Goal: Information Seeking & Learning: Compare options

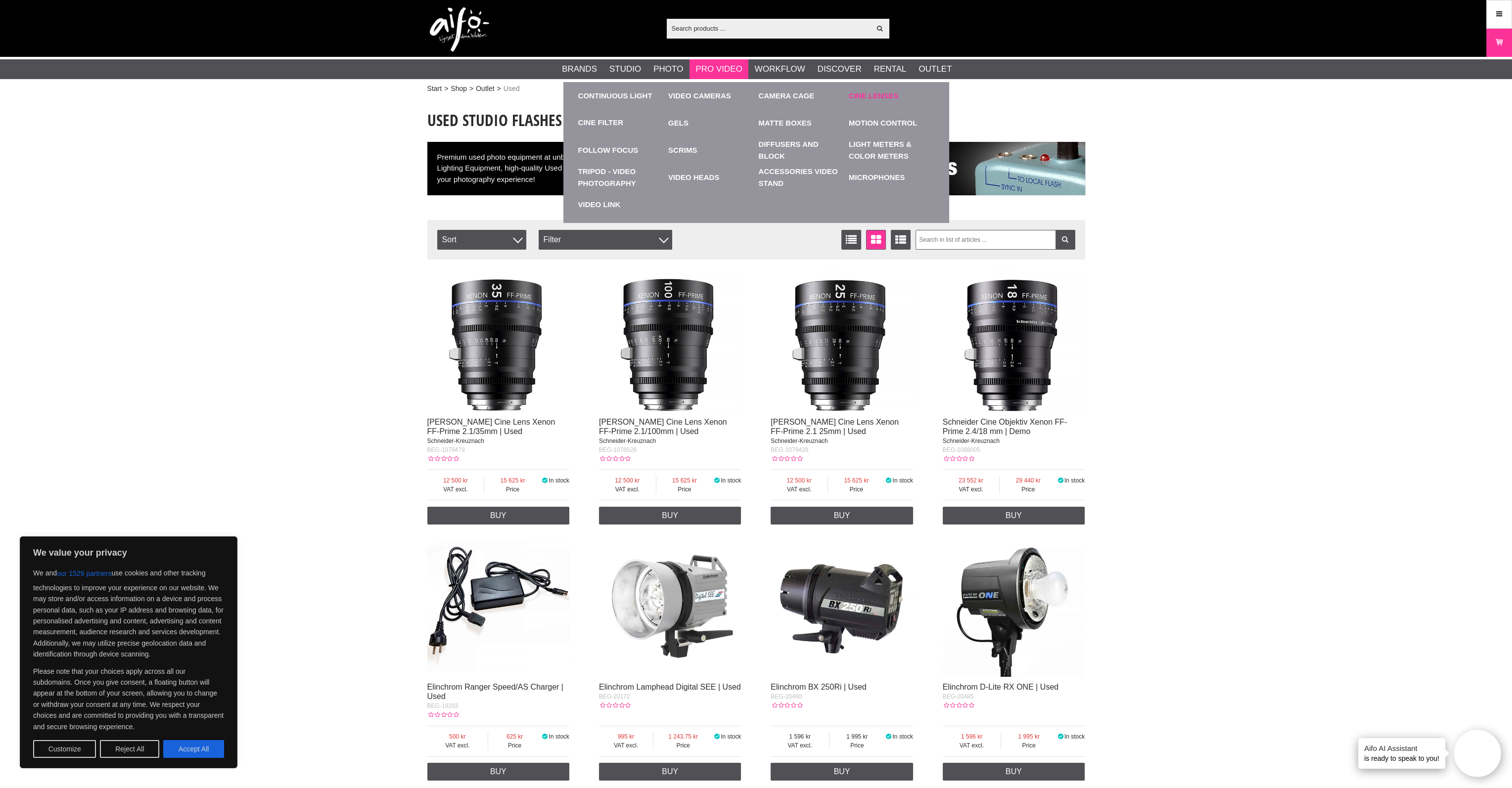
click at [860, 92] on link "Cine Lenses" at bounding box center [891, 96] width 85 height 27
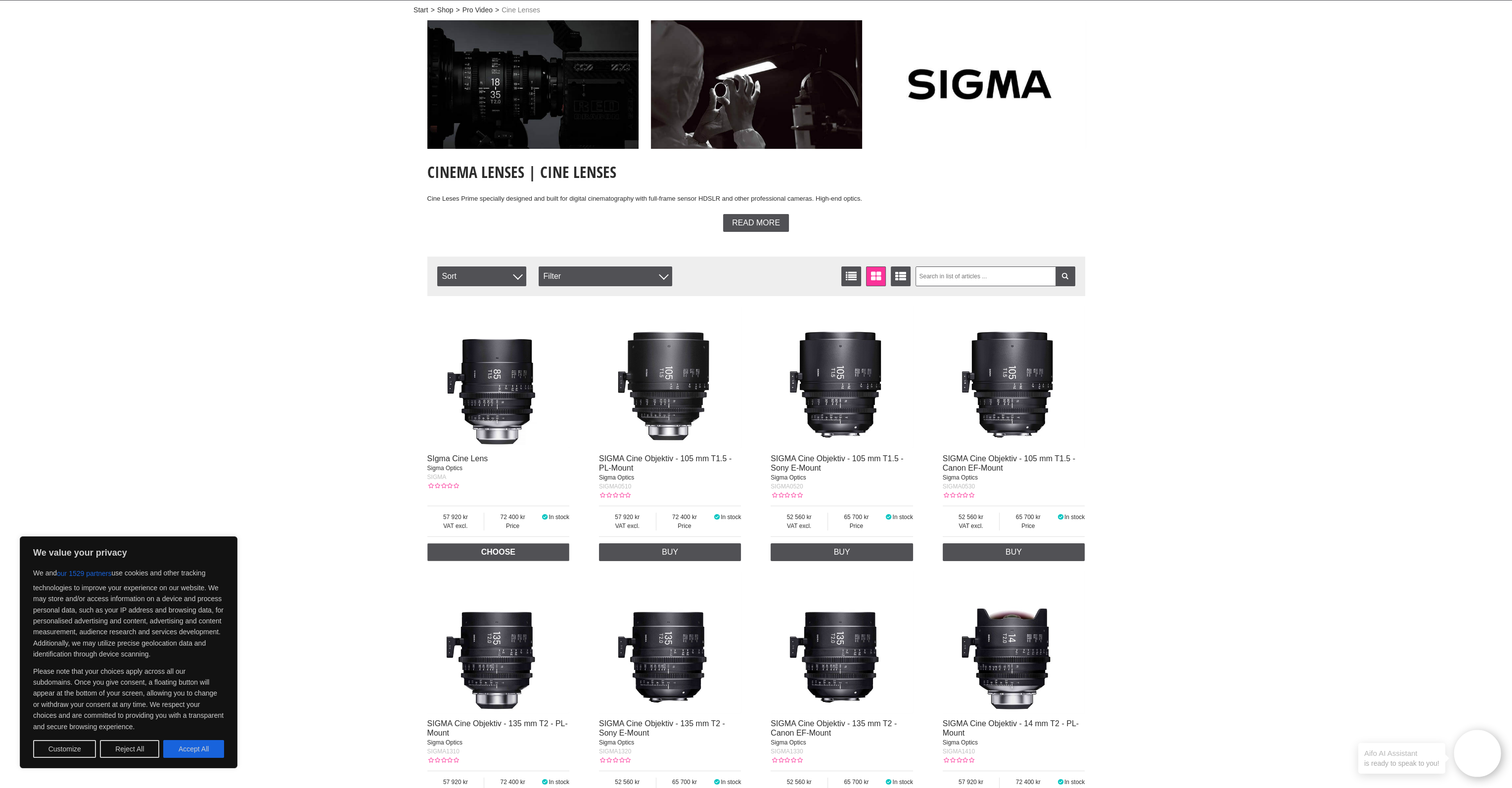
scroll to position [247, 0]
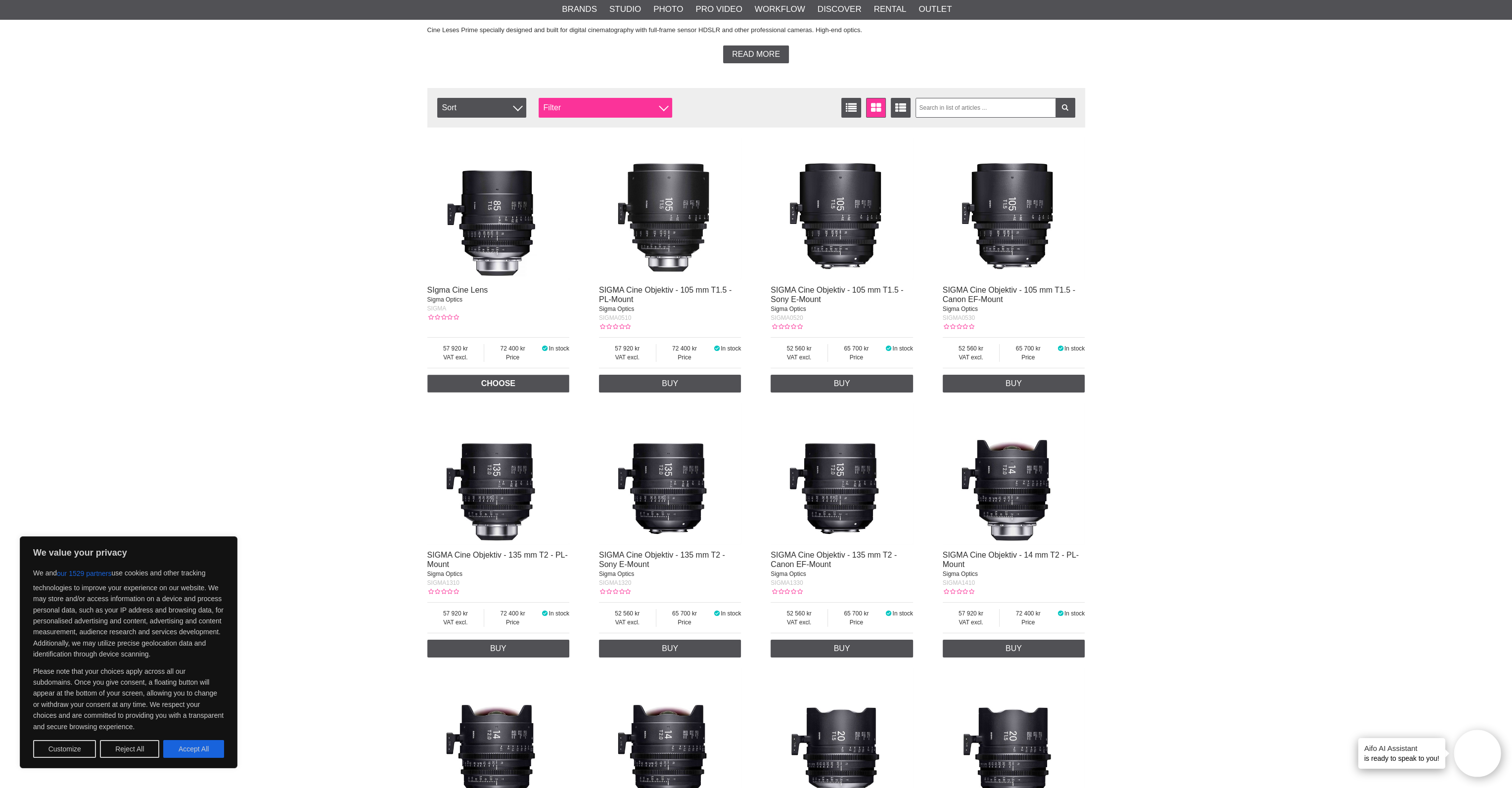
click at [569, 100] on div "Filter" at bounding box center [605, 108] width 133 height 20
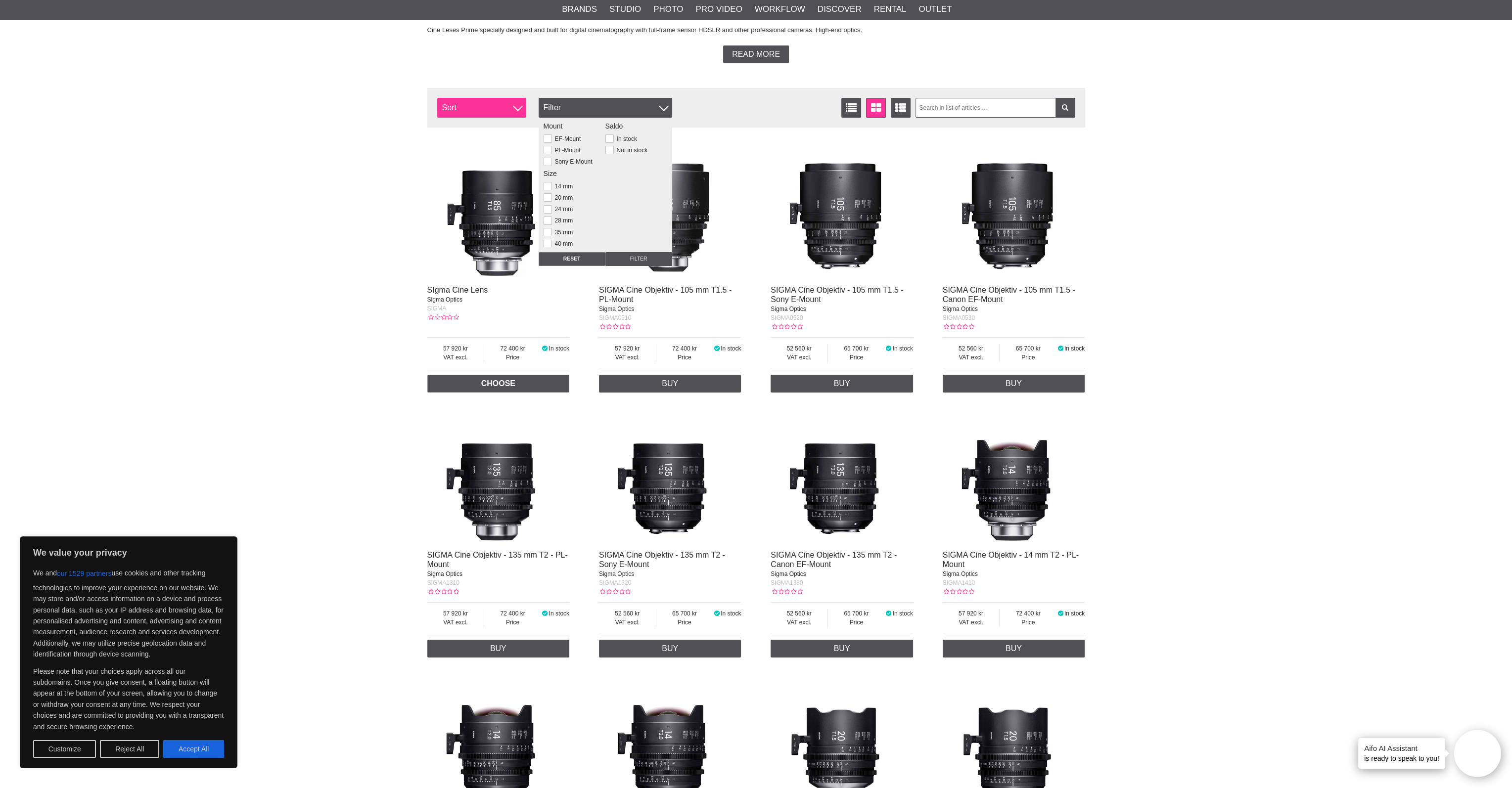
click at [522, 99] on span "Sort" at bounding box center [481, 108] width 89 height 20
click at [466, 150] on link "Price" at bounding box center [481, 147] width 89 height 20
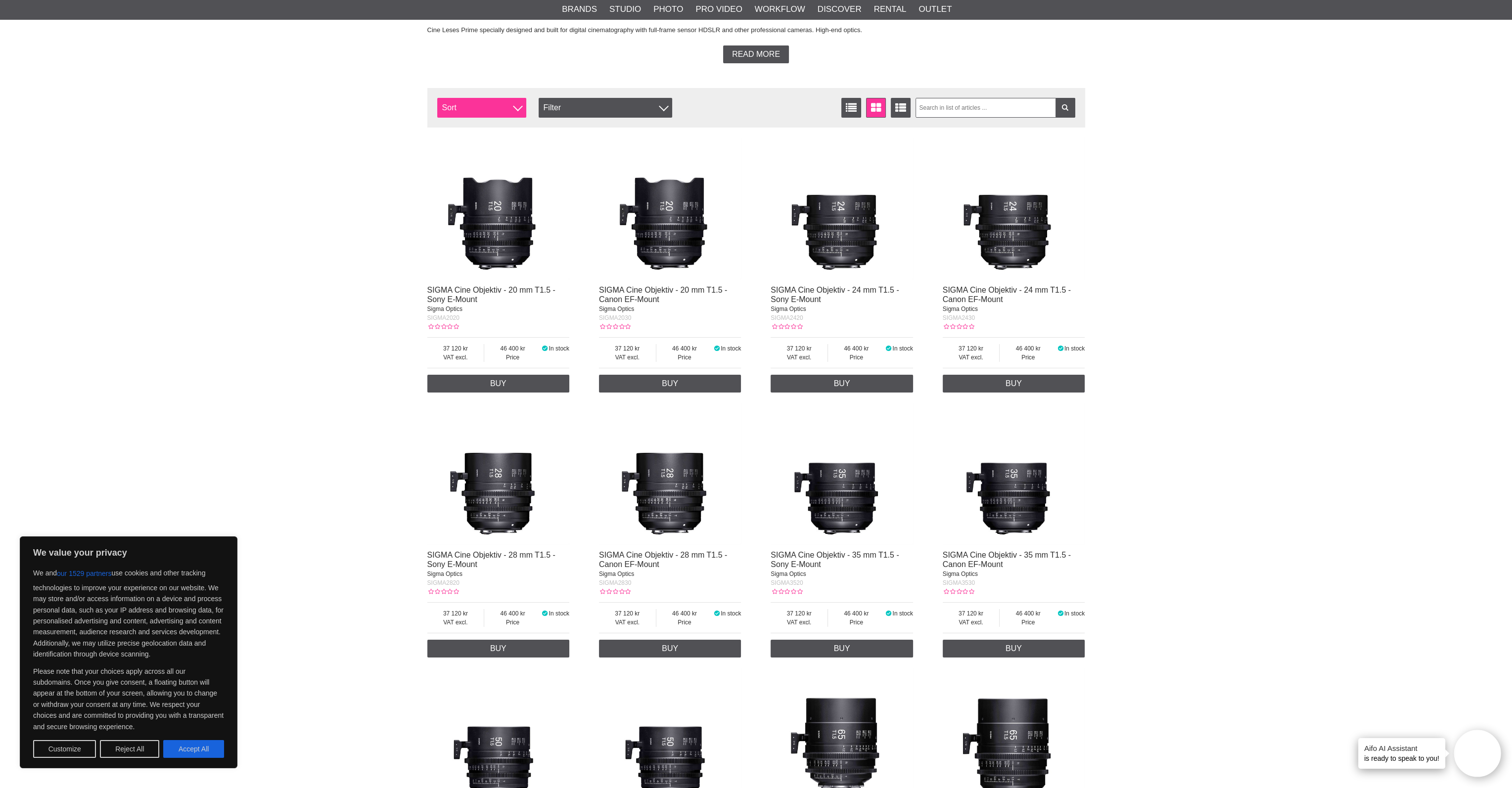
click at [461, 115] on span "Sort" at bounding box center [481, 108] width 89 height 20
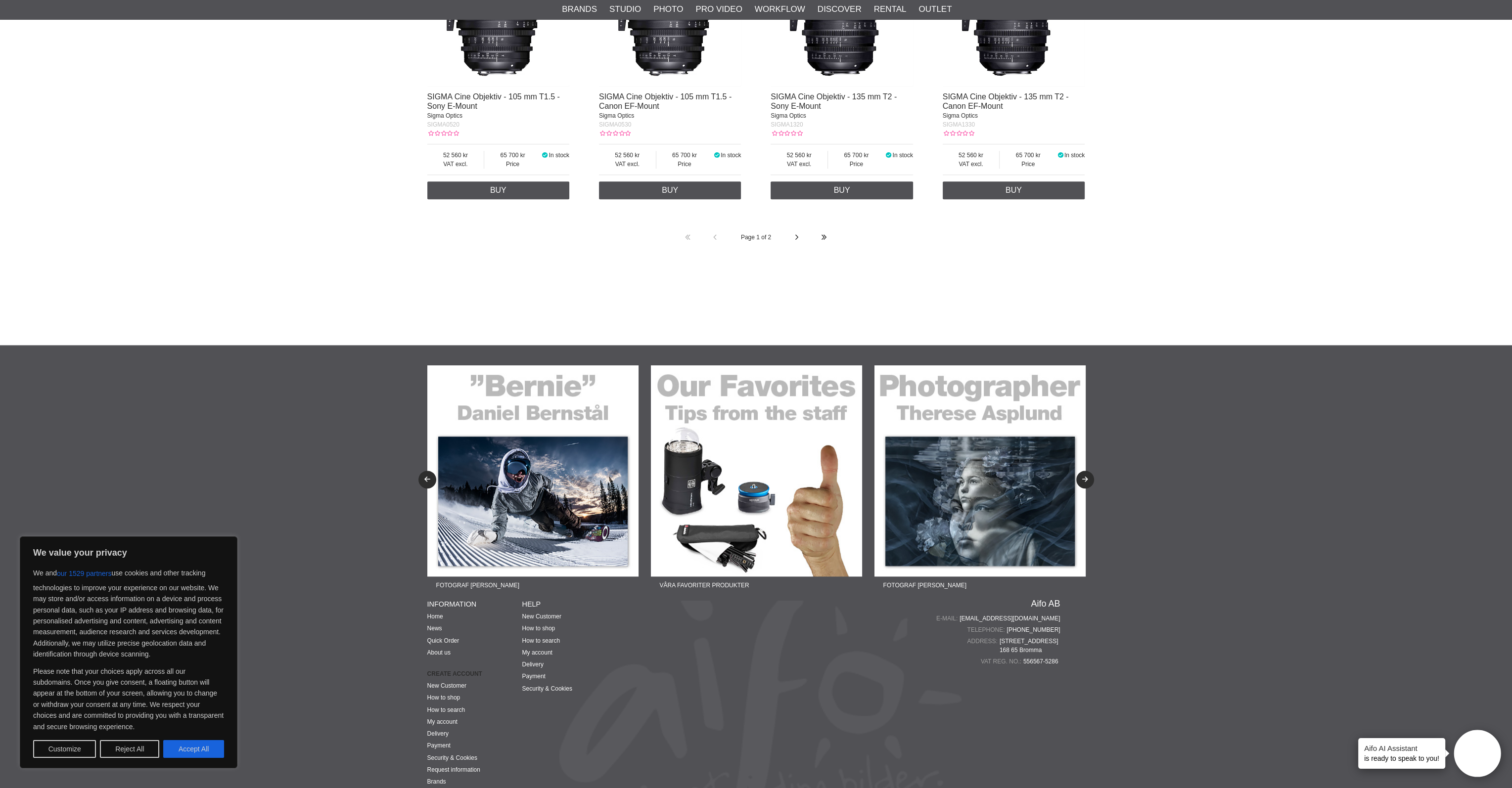
scroll to position [1973, 0]
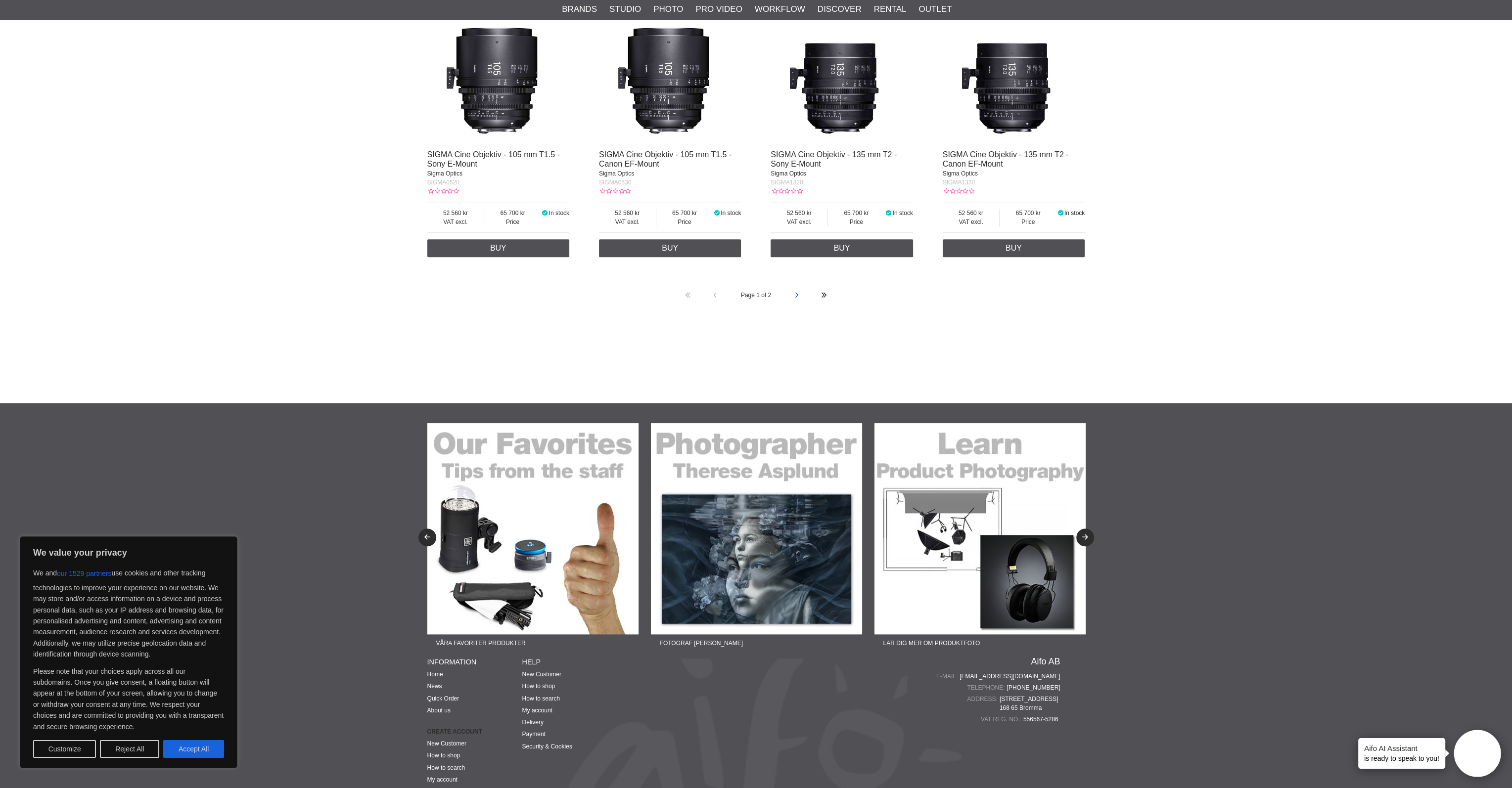
click at [787, 300] on link at bounding box center [797, 296] width 27 height 27
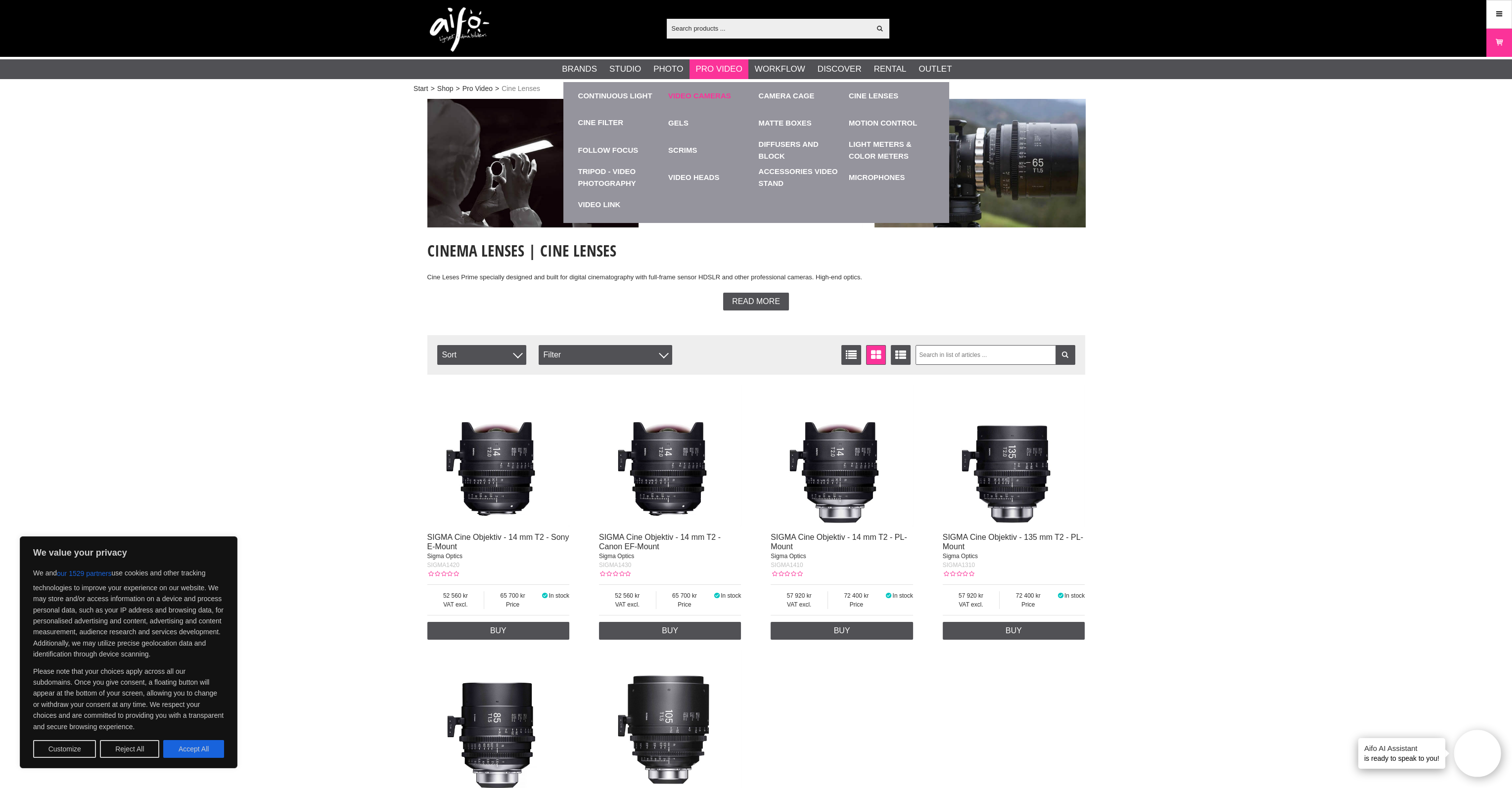
click at [678, 95] on link "Video cameras" at bounding box center [711, 96] width 85 height 27
